Goal: Find specific page/section: Find specific page/section

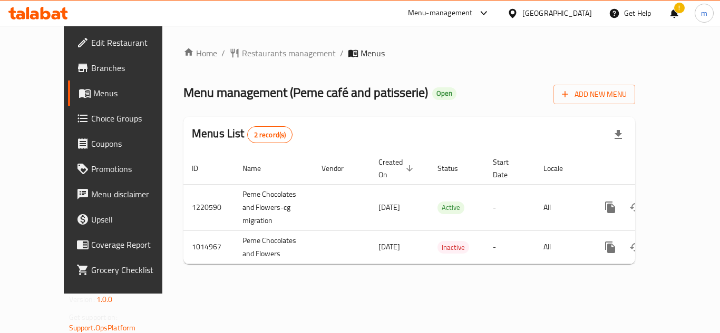
drag, startPoint x: 0, startPoint y: 0, endPoint x: 570, endPoint y: 21, distance: 570.3
click at [574, 20] on div "[GEOGRAPHIC_DATA]" at bounding box center [549, 13] width 102 height 25
click at [567, 13] on div "[GEOGRAPHIC_DATA]" at bounding box center [557, 13] width 70 height 12
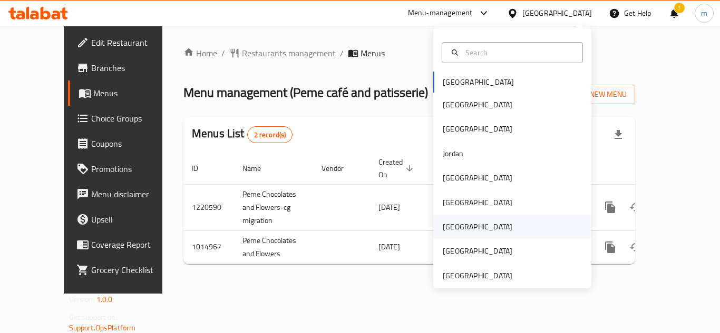
click at [449, 229] on div "[GEOGRAPHIC_DATA]" at bounding box center [477, 227] width 70 height 12
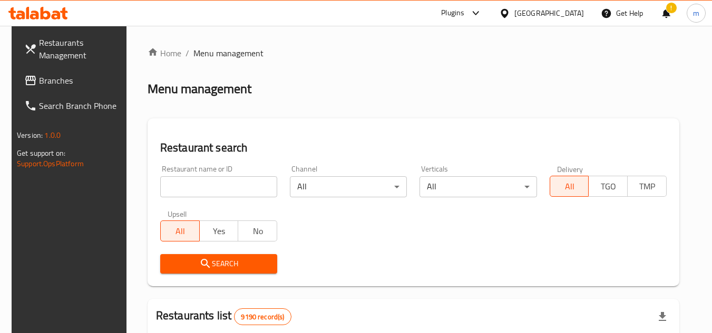
click at [669, 5] on div "!" at bounding box center [666, 13] width 12 height 25
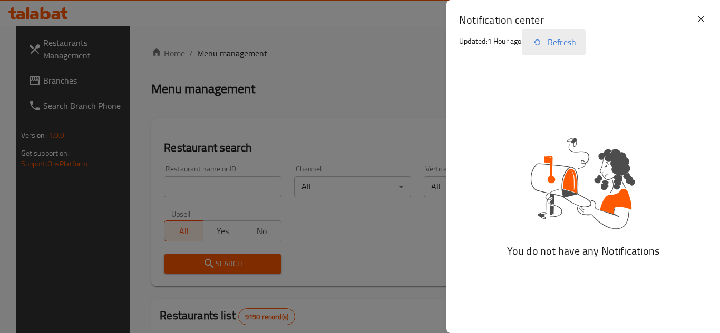
click at [571, 39] on button "Refresh" at bounding box center [554, 41] width 64 height 25
click at [552, 38] on button "Refresh" at bounding box center [554, 41] width 64 height 25
click at [518, 37] on p "Updated: 1 Hour ago" at bounding box center [490, 41] width 63 height 13
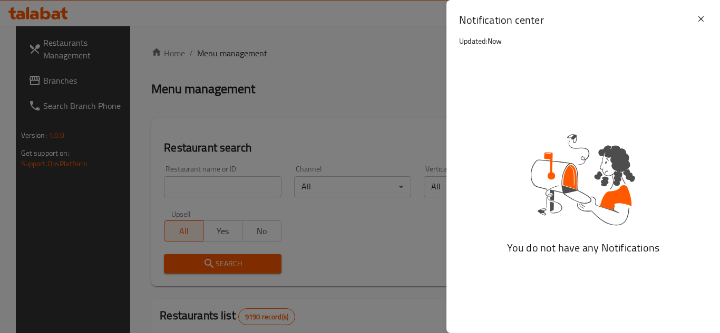
click at [541, 41] on div "Notification center Updated: Now" at bounding box center [576, 39] width 235 height 52
click at [700, 21] on icon at bounding box center [700, 19] width 13 height 13
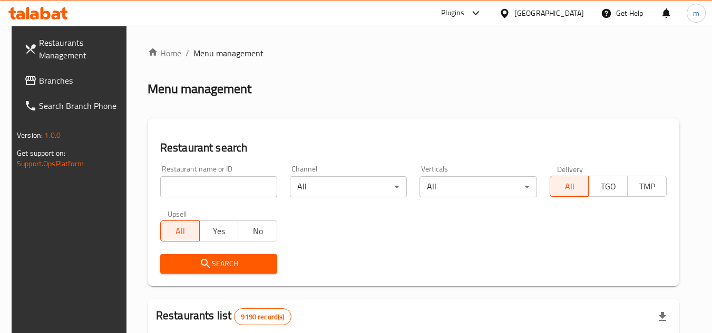
click at [668, 13] on div at bounding box center [666, 13] width 12 height 25
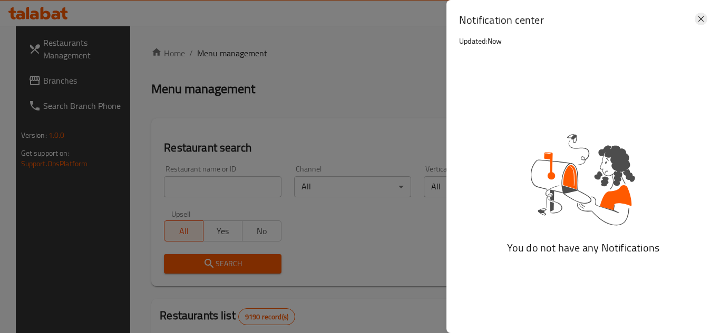
click at [696, 21] on icon at bounding box center [700, 19] width 13 height 13
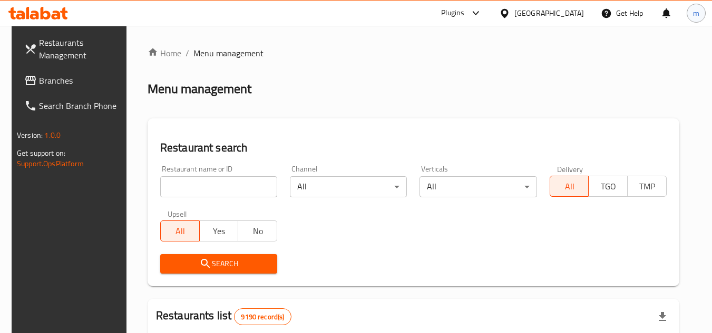
click at [696, 15] on span "m" at bounding box center [696, 13] width 6 height 12
click at [478, 87] on div "Menu management" at bounding box center [413, 89] width 532 height 17
click at [65, 88] on link "Branches" at bounding box center [73, 80] width 115 height 25
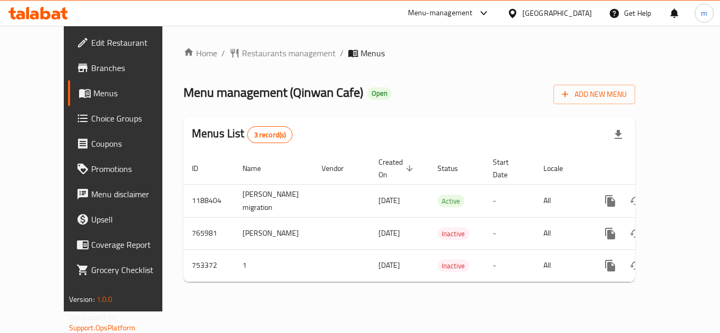
click at [522, 17] on div at bounding box center [514, 13] width 15 height 12
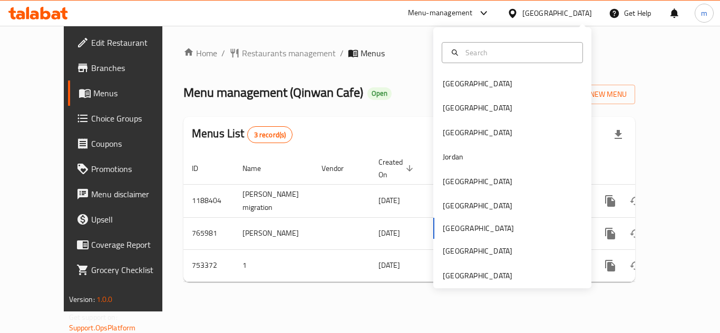
click at [50, 17] on icon at bounding box center [46, 13] width 10 height 13
